Goal: Find contact information: Find contact information

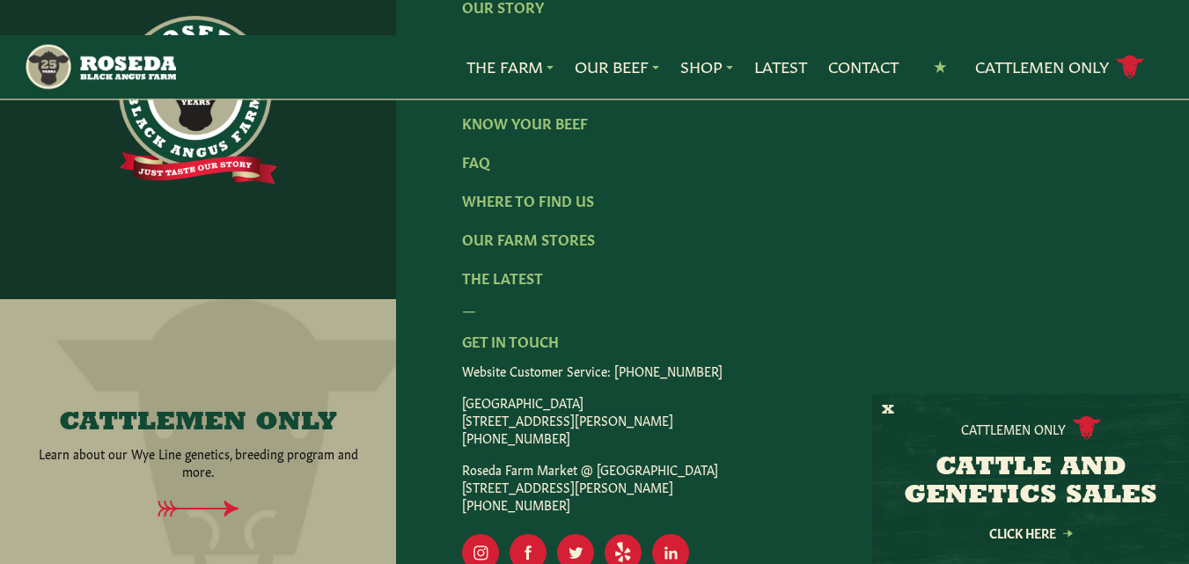
scroll to position [2089, 0]
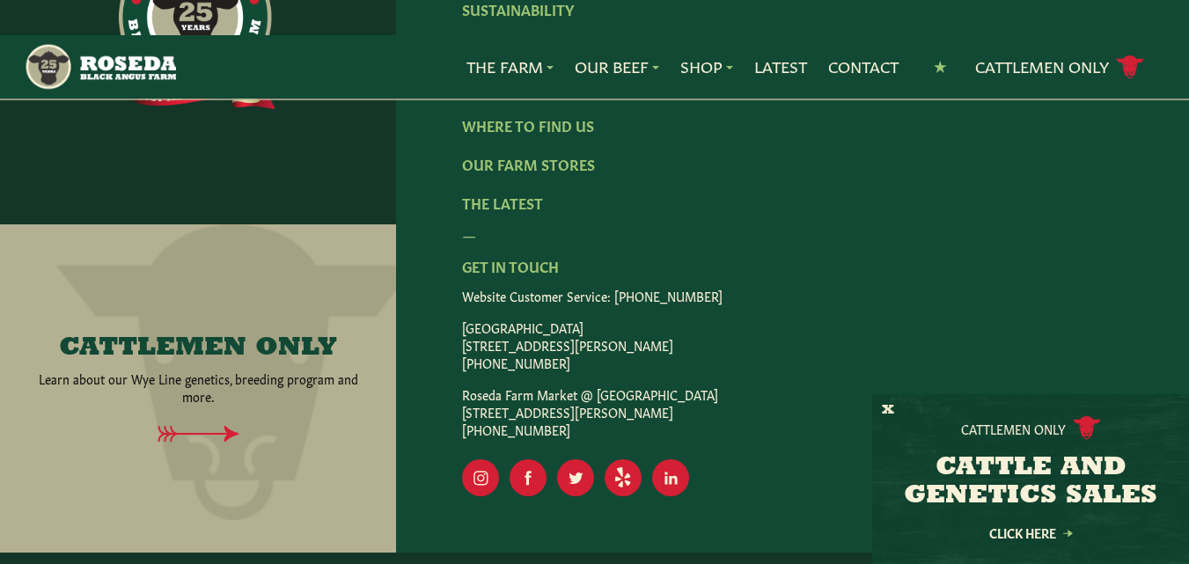
click at [626, 319] on p "[GEOGRAPHIC_DATA] [STREET_ADDRESS][PERSON_NAME] [PHONE_NUMBER]" at bounding box center [792, 345] width 661 height 53
copy p "MD"
click at [650, 319] on p "[GEOGRAPHIC_DATA] [STREET_ADDRESS][PERSON_NAME] [PHONE_NUMBER]" at bounding box center [792, 345] width 661 height 53
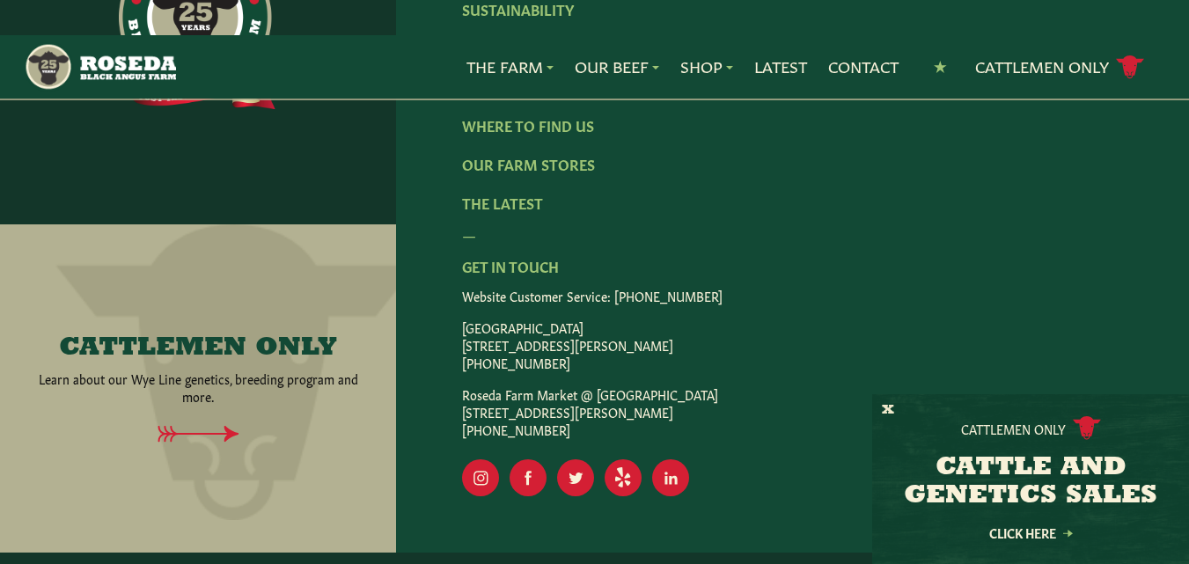
copy p "21111"
copy p "[STREET_ADDRESS]"
click at [613, 386] on p "Roseda Farm Market @ [GEOGRAPHIC_DATA] [STREET_ADDRESS] [PHONE_NUMBER]" at bounding box center [792, 412] width 661 height 53
copy p "[PERSON_NAME]"
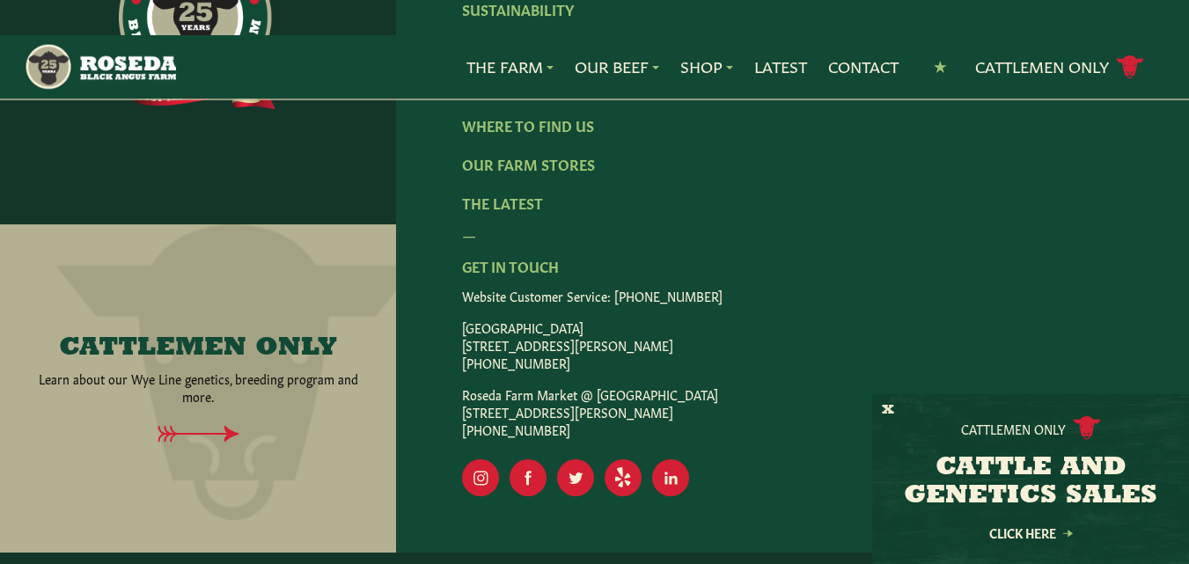
click at [686, 386] on p "Roseda Farm Market @ [GEOGRAPHIC_DATA] [STREET_ADDRESS] [PHONE_NUMBER]" at bounding box center [792, 412] width 661 height 53
copy p "21701"
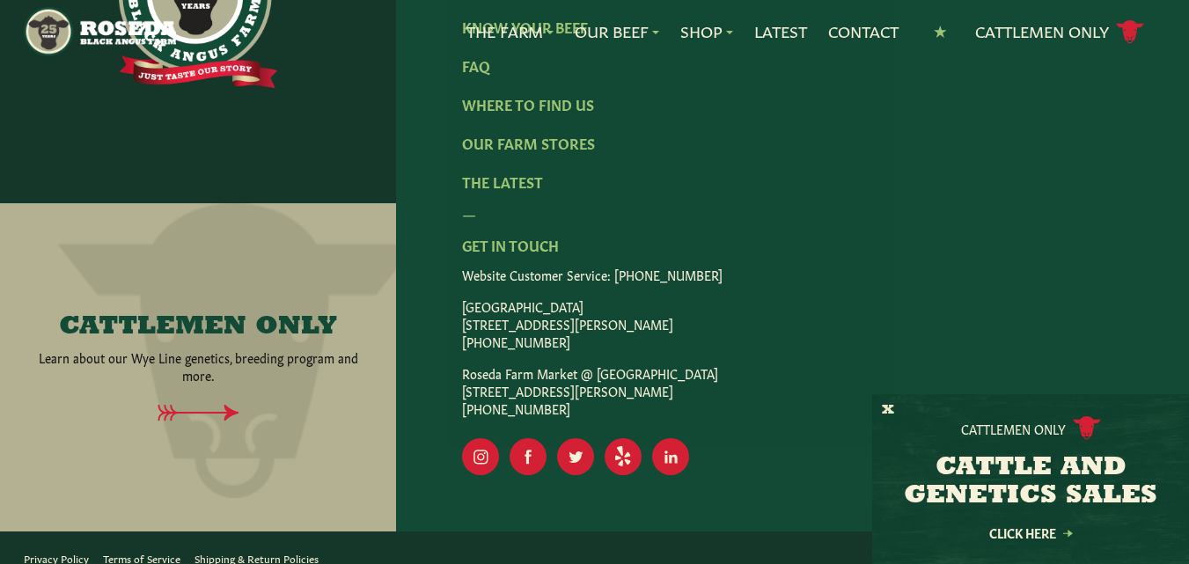
scroll to position [3127, 0]
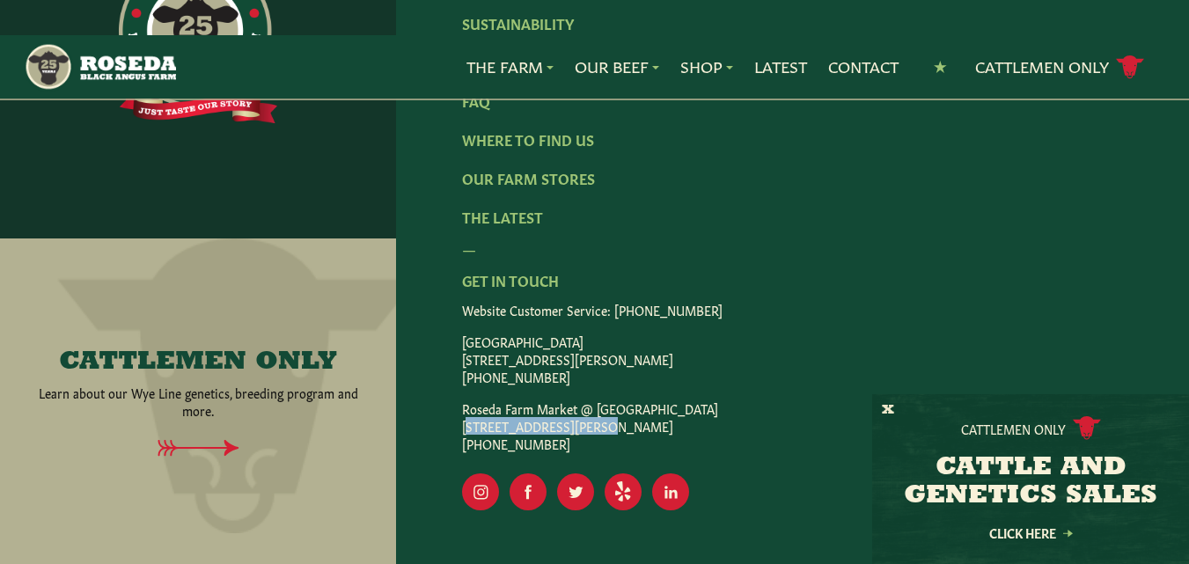
copy p "[STREET_ADDRESS]"
drag, startPoint x: 591, startPoint y: 377, endPoint x: 454, endPoint y: 375, distance: 136.4
click at [454, 375] on div "Shop Online Our Story Meet The Team Sustainability Know Your Beef FAQ Where To …" at bounding box center [792, 203] width 793 height 727
click at [606, 400] on p "Roseda Farm Market @ [GEOGRAPHIC_DATA] [STREET_ADDRESS] [PHONE_NUMBER]" at bounding box center [792, 426] width 661 height 53
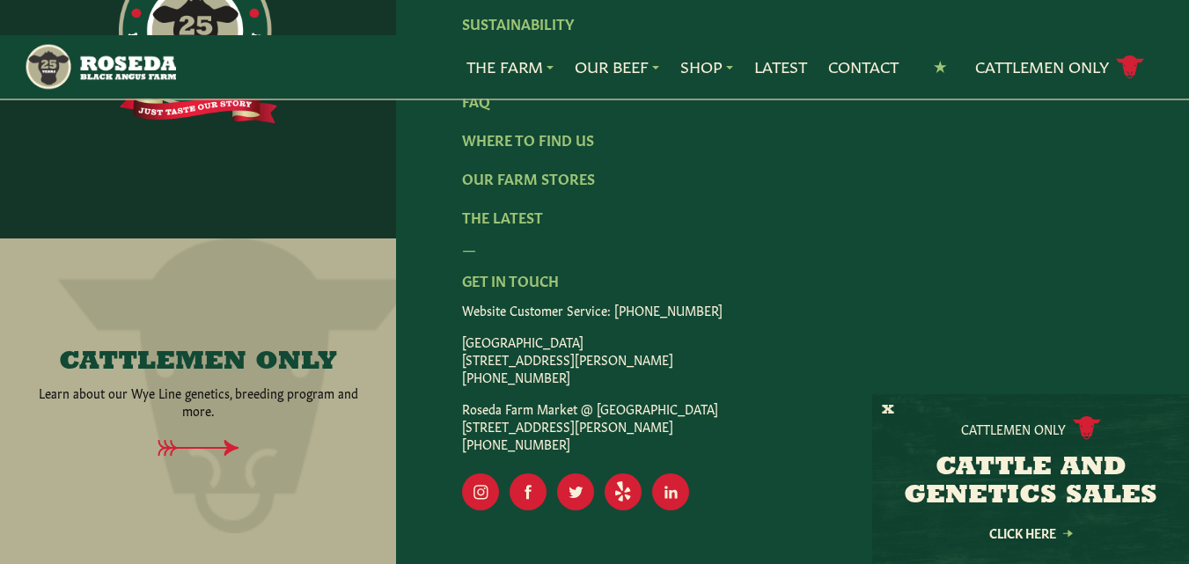
copy p "[PERSON_NAME]"
click at [659, 400] on p "Roseda Farm Market @ [GEOGRAPHIC_DATA] [STREET_ADDRESS] [PHONE_NUMBER]" at bounding box center [792, 426] width 661 height 53
copy p "MD"
click at [690, 400] on p "Roseda Farm Market @ [GEOGRAPHIC_DATA] [STREET_ADDRESS] [PHONE_NUMBER]" at bounding box center [792, 426] width 661 height 53
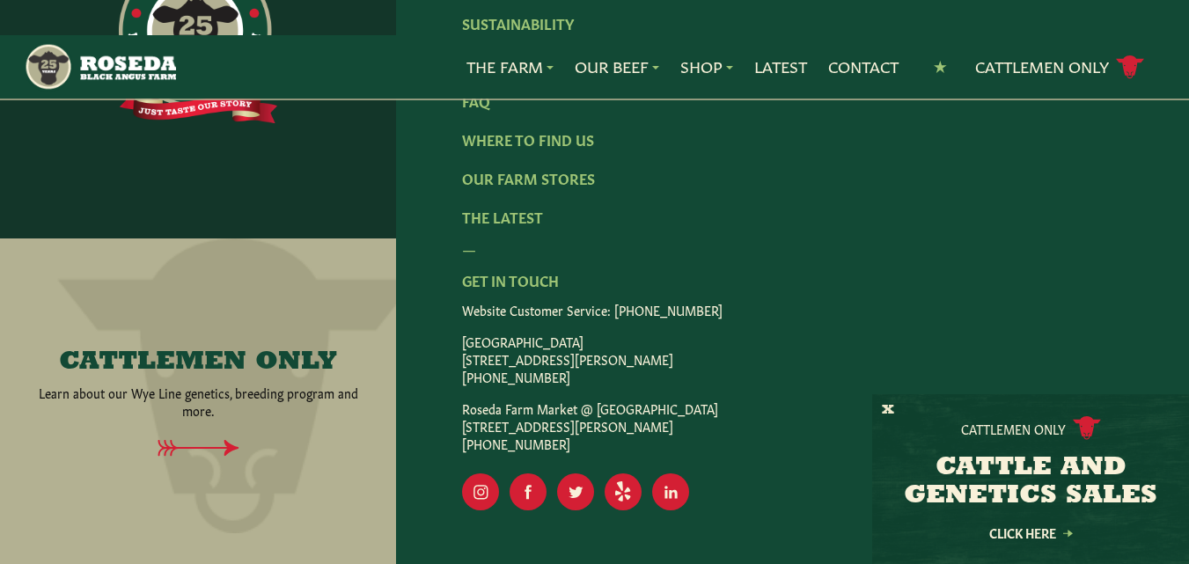
click at [690, 400] on p "Roseda Farm Market @ [GEOGRAPHIC_DATA] [STREET_ADDRESS] [PHONE_NUMBER]" at bounding box center [792, 426] width 661 height 53
copy p "21701"
